Goal: Manage account settings

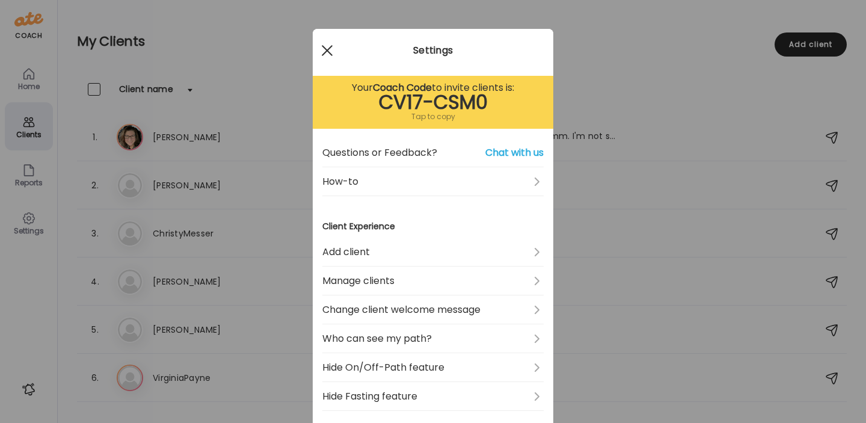
click at [327, 47] on div at bounding box center [327, 51] width 24 height 24
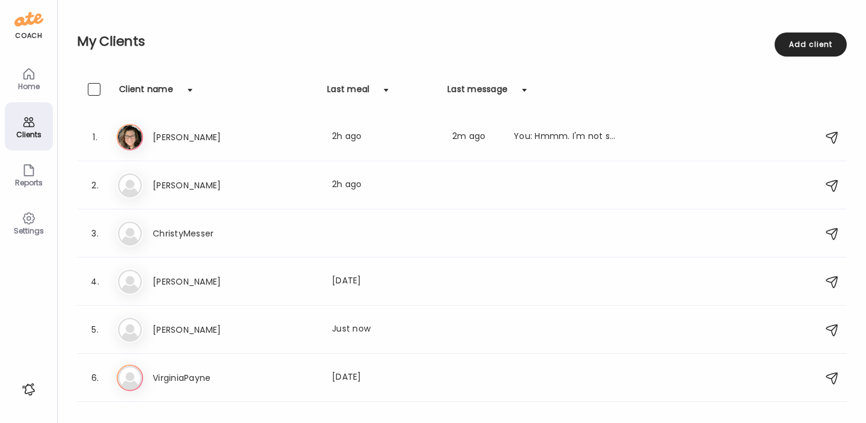
click at [37, 79] on div "Home" at bounding box center [29, 78] width 48 height 48
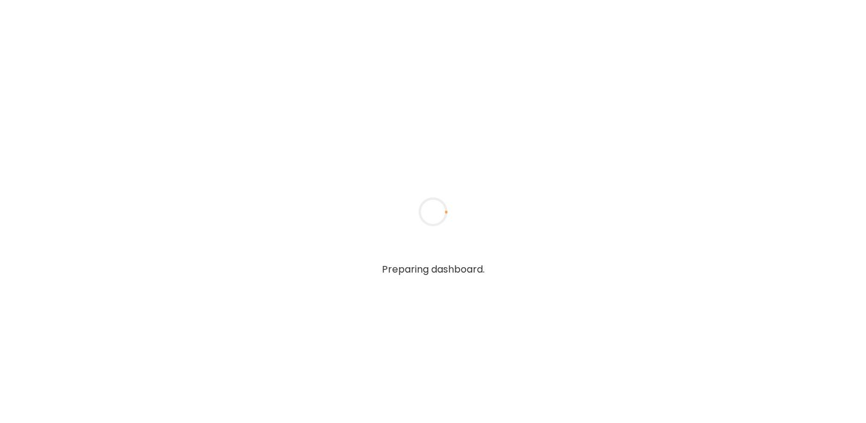
type input "**********"
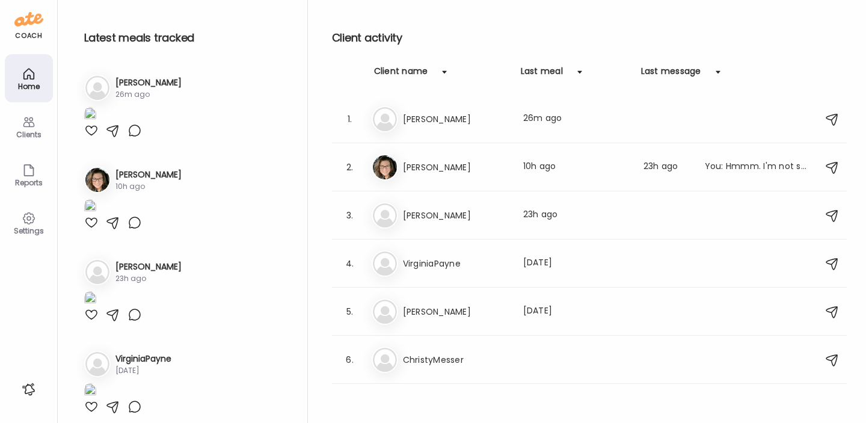
click at [428, 129] on div "Ty Tyler Last meal: 26m ago" at bounding box center [591, 119] width 439 height 26
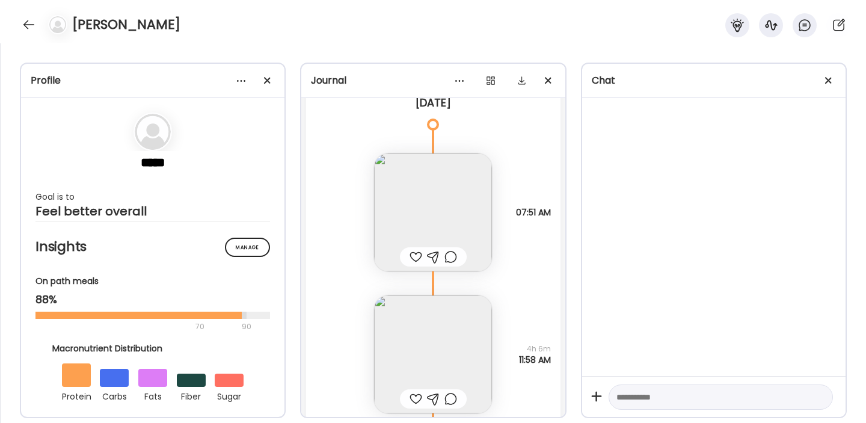
scroll to position [5565, 0]
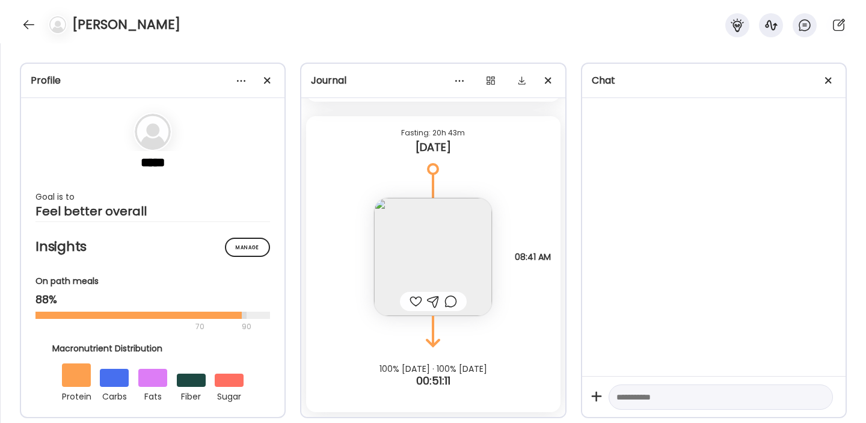
click at [416, 246] on img at bounding box center [433, 257] width 118 height 118
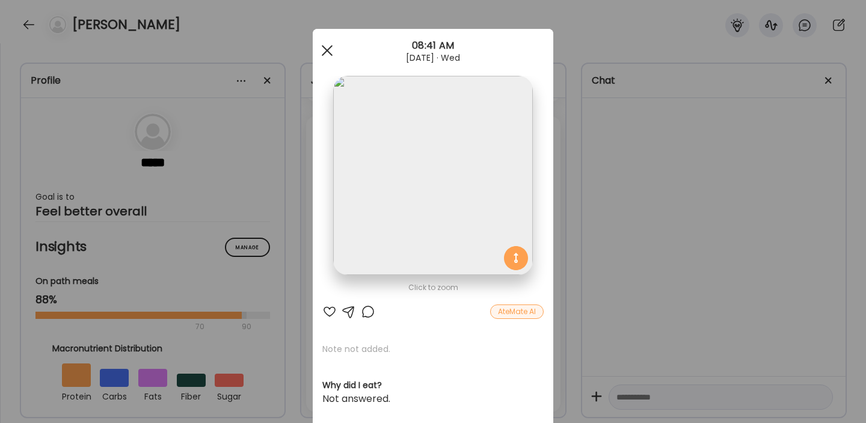
click at [322, 55] on span at bounding box center [327, 50] width 11 height 11
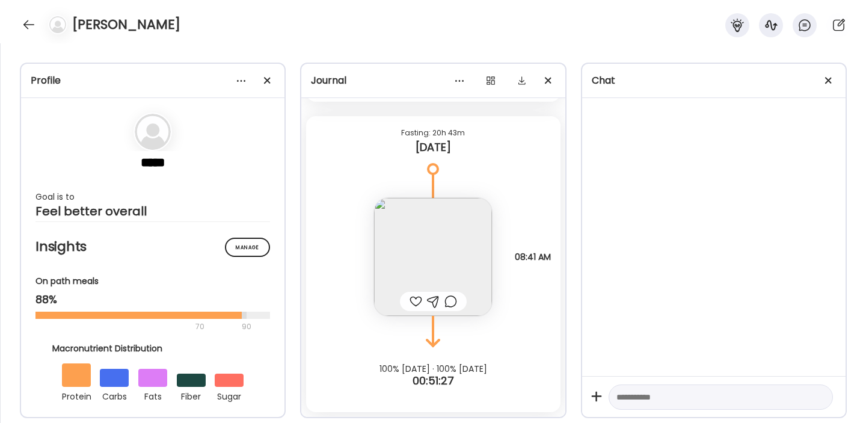
click at [28, 22] on div at bounding box center [28, 24] width 19 height 19
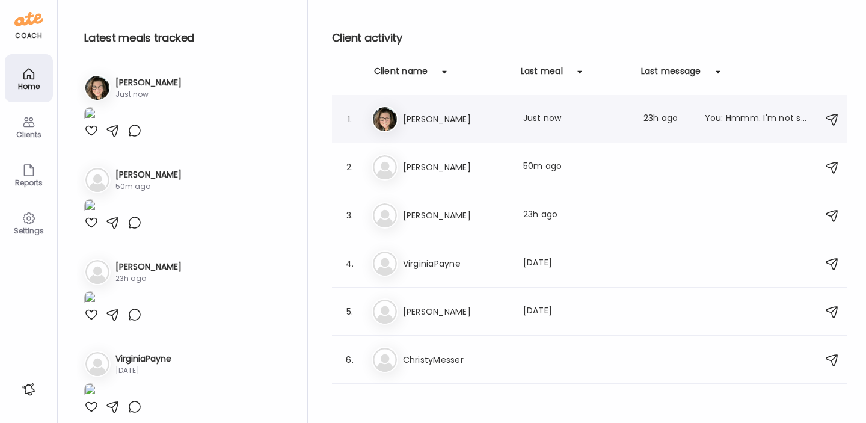
click at [425, 123] on h3 "[PERSON_NAME]" at bounding box center [456, 119] width 106 height 14
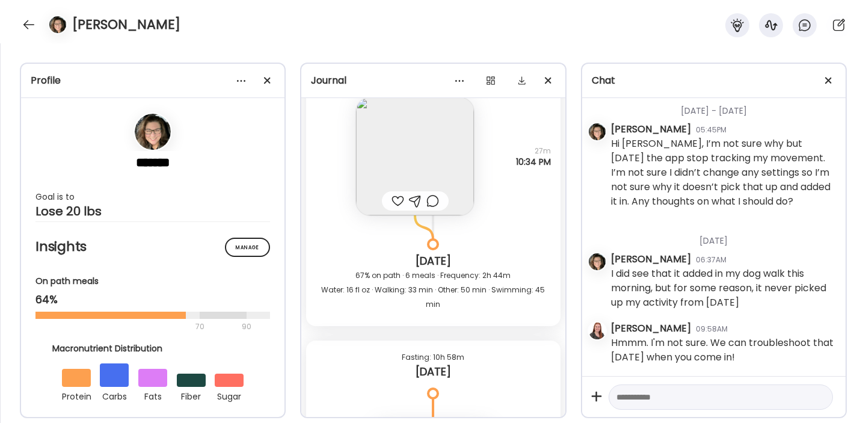
scroll to position [15064, 0]
click at [407, 144] on img at bounding box center [415, 155] width 118 height 118
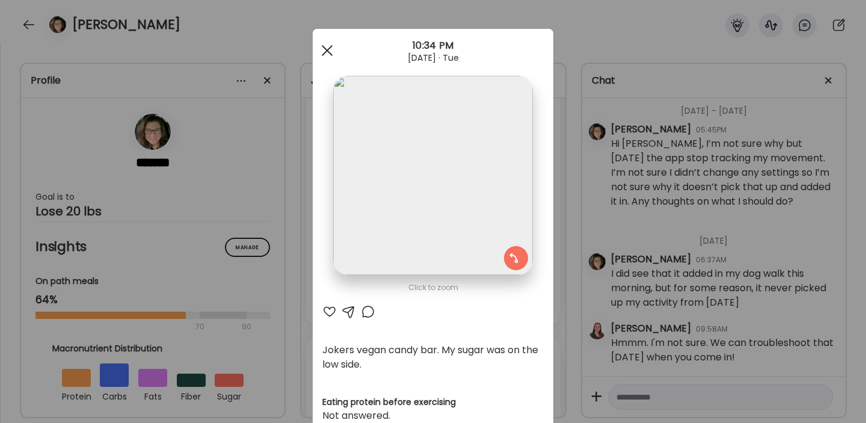
click at [328, 52] on div at bounding box center [327, 51] width 24 height 24
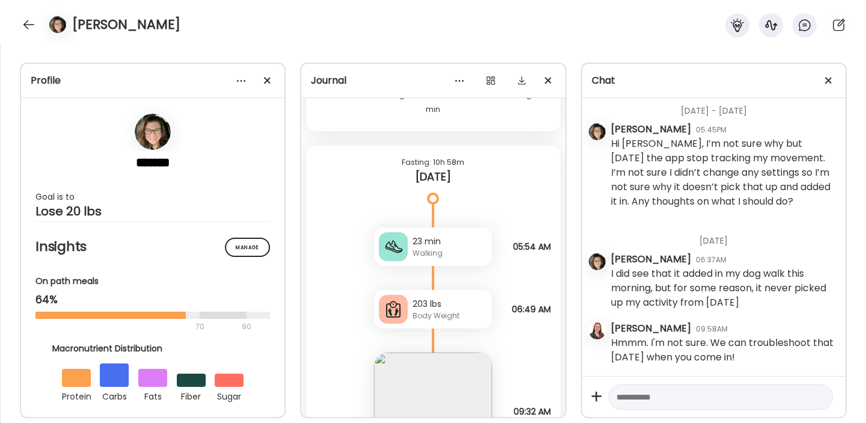
scroll to position [15412, 0]
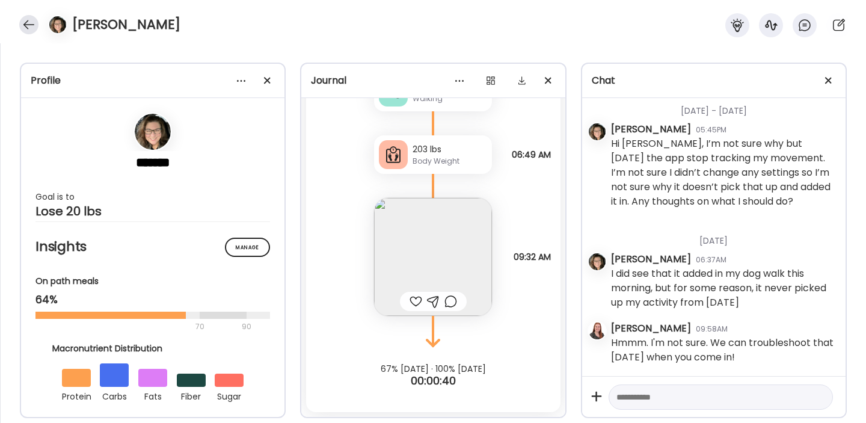
click at [32, 22] on div at bounding box center [28, 24] width 19 height 19
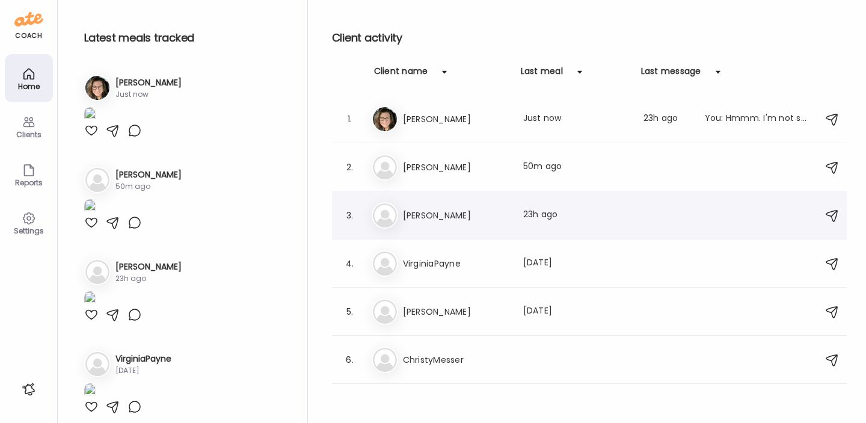
click at [443, 233] on div "3. Ch Chantel Last meal: 23h ago" at bounding box center [589, 215] width 515 height 48
click at [442, 263] on h3 "VirginiaPayne" at bounding box center [456, 263] width 106 height 14
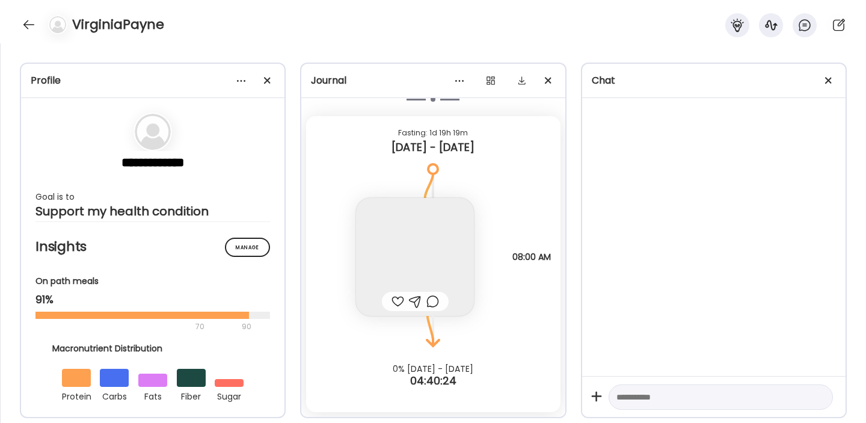
scroll to position [4299, 0]
click at [398, 258] on img at bounding box center [415, 257] width 118 height 118
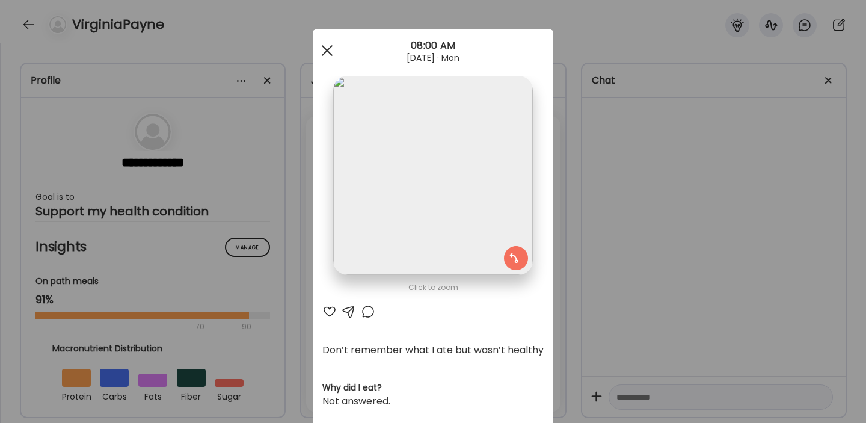
click at [328, 54] on div at bounding box center [327, 51] width 24 height 24
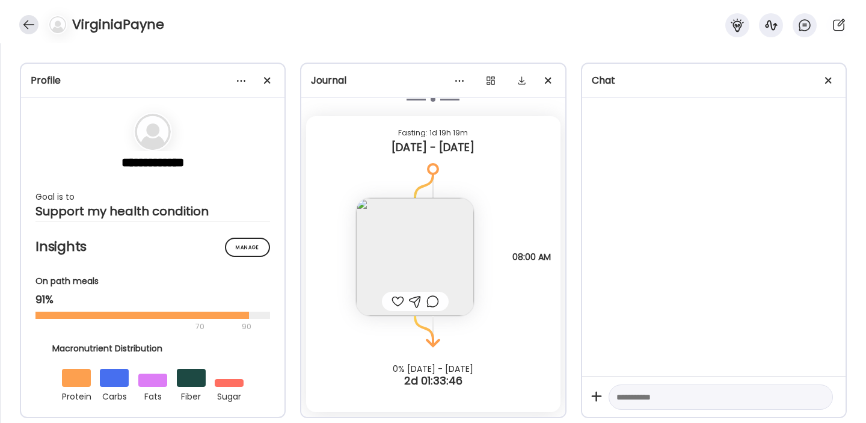
click at [28, 26] on div at bounding box center [28, 24] width 19 height 19
